Goal: Task Accomplishment & Management: Use online tool/utility

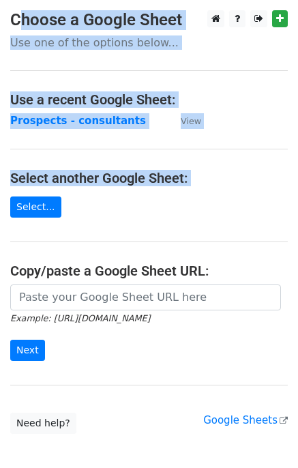
drag, startPoint x: 112, startPoint y: 204, endPoint x: -546, endPoint y: -106, distance: 726.7
click at [0, 0] on html "Choose a Google Sheet Use one of the options below... Use a recent Google Sheet…" at bounding box center [149, 271] width 298 height 543
click at [207, 181] on h4 "Select another Google Sheet:" at bounding box center [149, 178] width 278 height 16
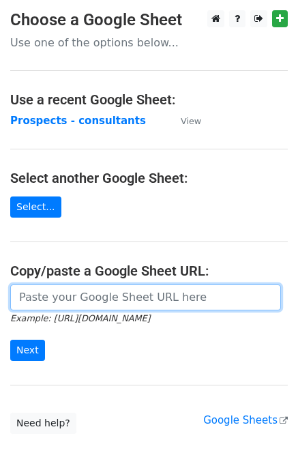
click at [65, 294] on input "url" at bounding box center [145, 297] width 271 height 26
paste input "https://docs.google.com/spreadsheets/d/1_OzhbKyiXCEa0fw3Tx12bt7CRQeMuPJwNxWknDd…"
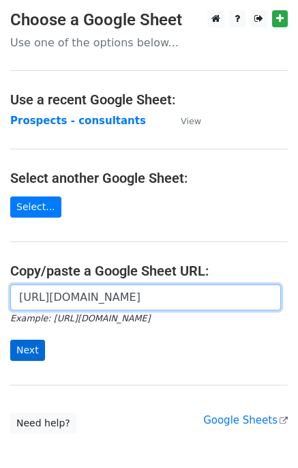
type input "https://docs.google.com/spreadsheets/d/1_OzhbKyiXCEa0fw3Tx12bt7CRQeMuPJwNxWknDd…"
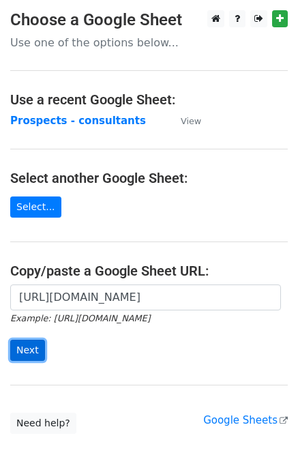
scroll to position [0, 0]
click at [23, 349] on input "Next" at bounding box center [27, 350] width 35 height 21
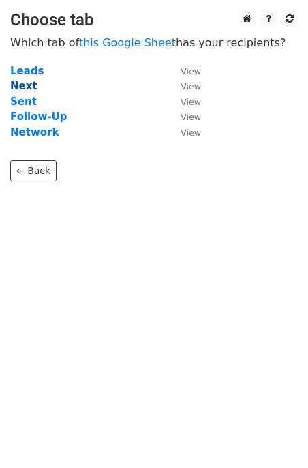
click at [31, 87] on strong "Next" at bounding box center [23, 86] width 27 height 12
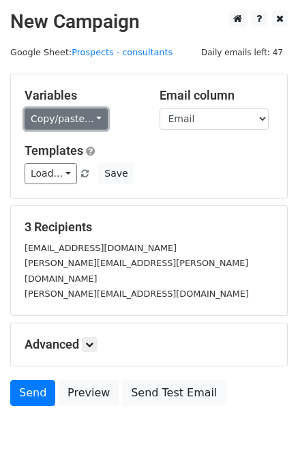
click at [53, 124] on link "Copy/paste..." at bounding box center [66, 118] width 83 height 21
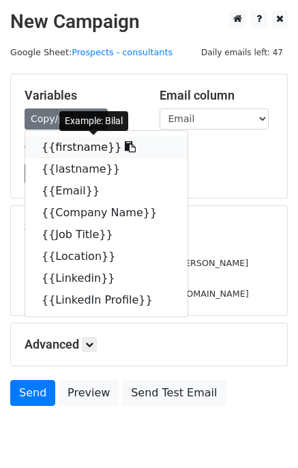
click at [74, 147] on link "{{firstname}}" at bounding box center [106, 147] width 162 height 22
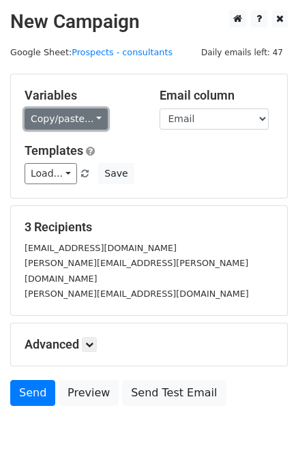
click at [82, 113] on link "Copy/paste..." at bounding box center [66, 118] width 83 height 21
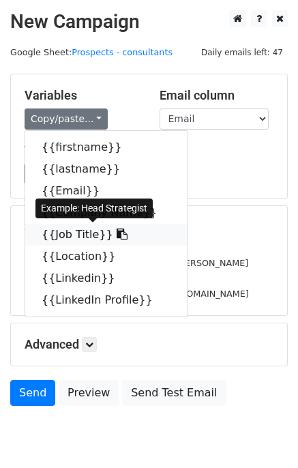
click at [66, 233] on link "{{Job Title}}" at bounding box center [106, 235] width 162 height 22
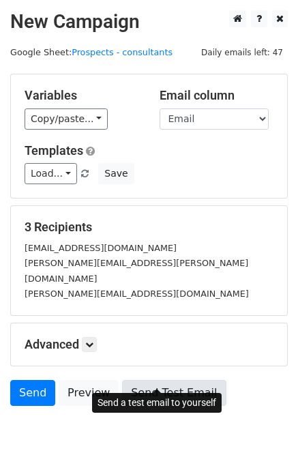
click at [167, 380] on link "Send Test Email" at bounding box center [174, 393] width 104 height 26
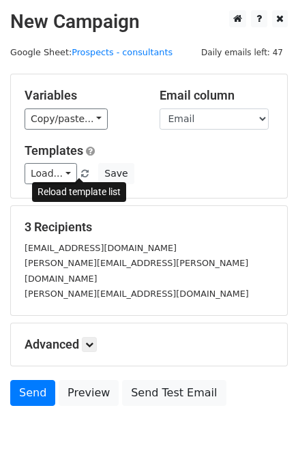
click at [81, 173] on span at bounding box center [85, 174] width 8 height 9
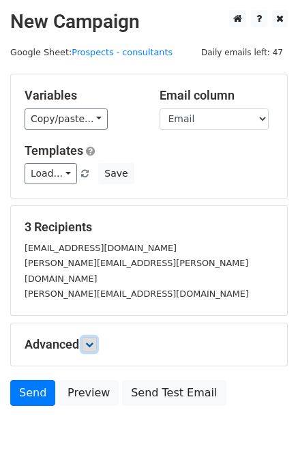
click at [91, 340] on icon at bounding box center [89, 344] width 8 height 8
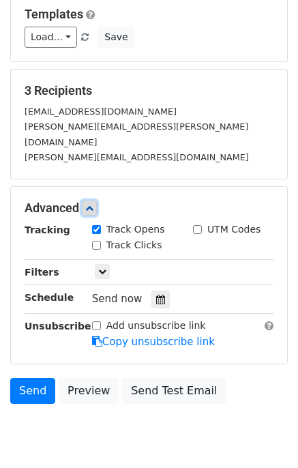
scroll to position [136, 0]
click at [156, 295] on icon at bounding box center [160, 300] width 9 height 10
click at [64, 322] on div "Unsubscribe" at bounding box center [48, 334] width 68 height 31
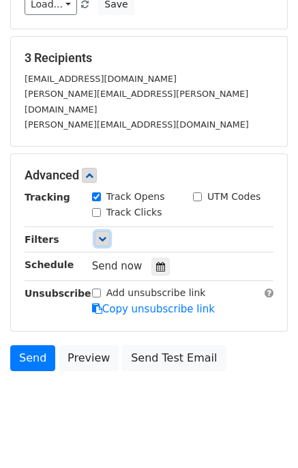
click at [100, 231] on link at bounding box center [102, 238] width 15 height 15
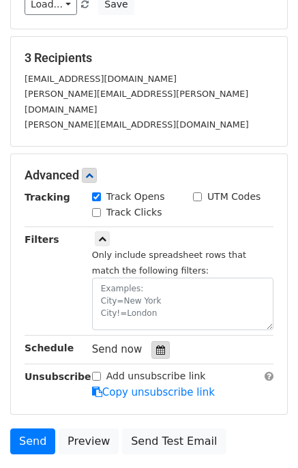
click at [156, 345] on icon at bounding box center [160, 350] width 9 height 10
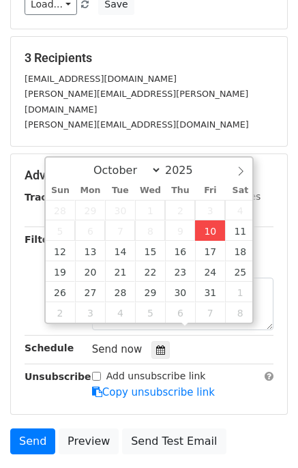
type input "[DATE] 14:26"
type input "02"
type input "26"
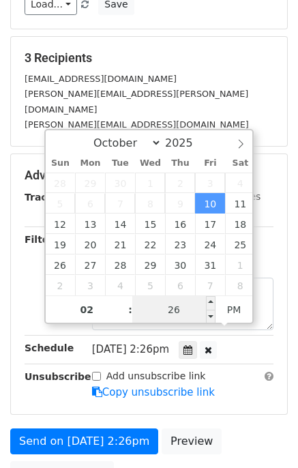
click at [191, 311] on input "26" at bounding box center [173, 309] width 83 height 27
type input "[DATE] 14:31"
type input "31"
type input "[DATE] 14:36"
type input "36"
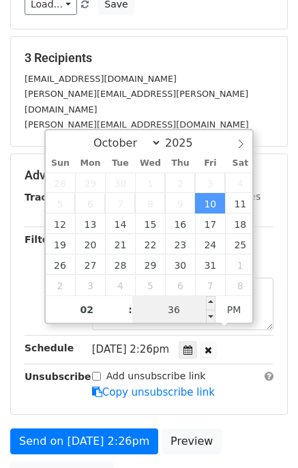
type input "[DATE] 14:41"
type input "41"
type input "[DATE] 14:36"
type input "36"
type input "[DATE] 14:31"
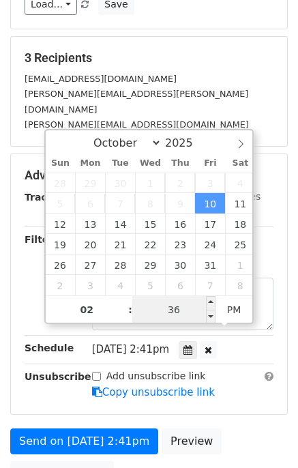
type input "31"
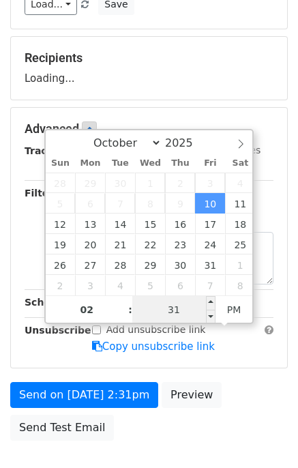
type input "[DATE] 14:26"
type input "26"
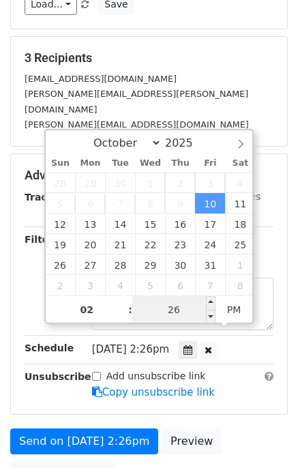
type input "[DATE] 14:31"
type input "31"
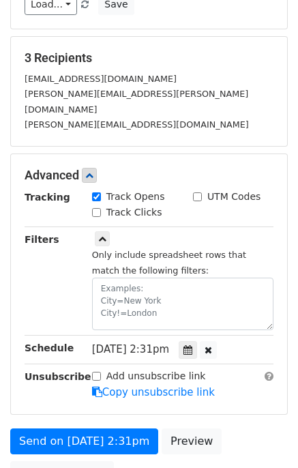
click at [241, 400] on form "Variables Copy/paste... {{firstname}} {{lastname}} {{Email}} {{Company Name}} {…" at bounding box center [149, 199] width 278 height 589
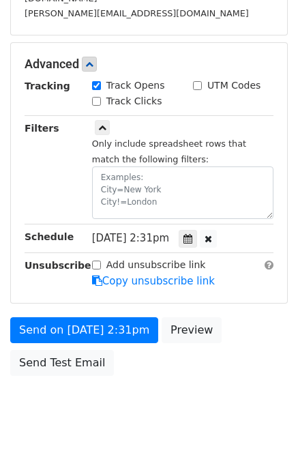
scroll to position [284, 0]
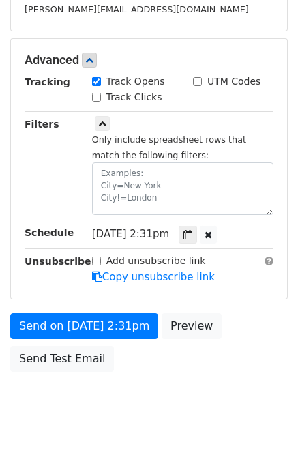
click at [134, 370] on body "New Campaign Daily emails left: 47 Google Sheet: Prospects - consultants Variab…" at bounding box center [149, 79] width 298 height 707
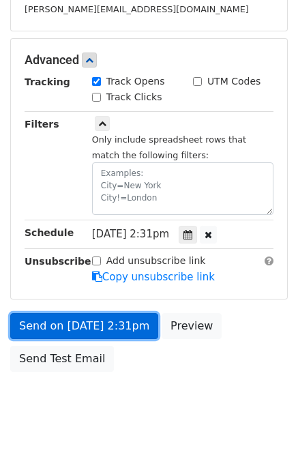
click at [73, 313] on link "Send on [DATE] 2:31pm" at bounding box center [84, 326] width 148 height 26
